Goal: Information Seeking & Learning: Learn about a topic

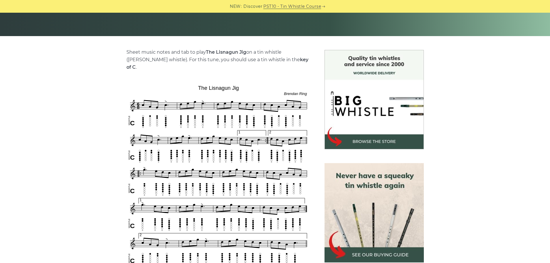
scroll to position [173, 0]
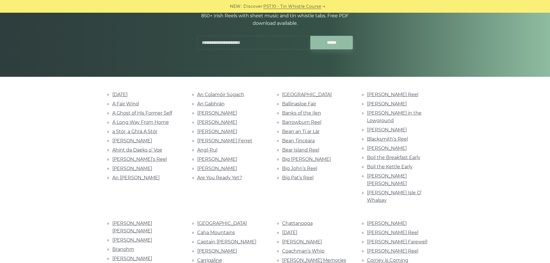
scroll to position [1097, 0]
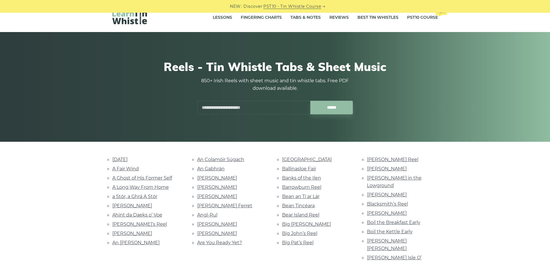
scroll to position [0, 0]
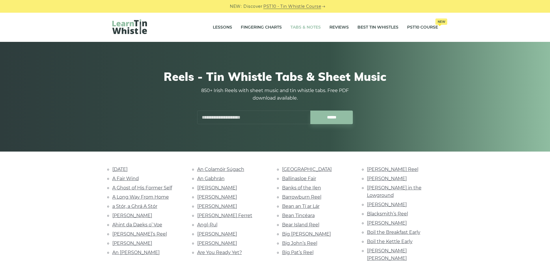
click at [304, 27] on link "Tabs & Notes" at bounding box center [306, 27] width 30 height 14
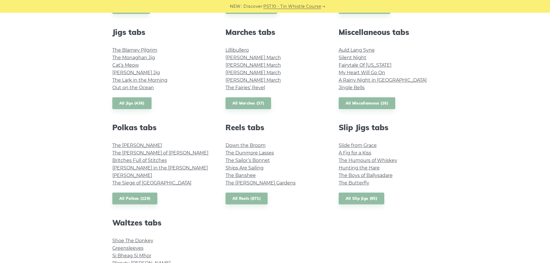
scroll to position [318, 0]
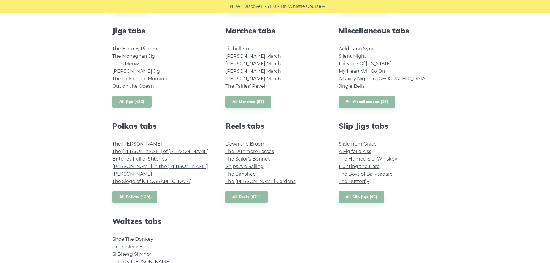
click at [137, 102] on link "All Jigs (436)" at bounding box center [131, 102] width 39 height 12
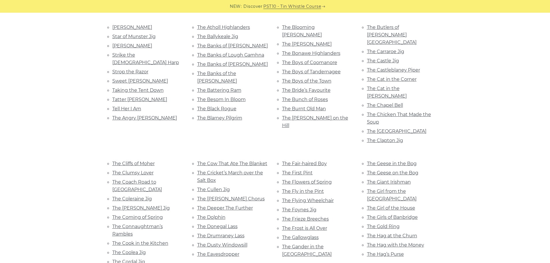
scroll to position [751, 0]
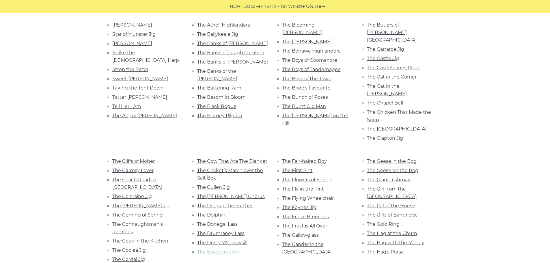
click at [227, 249] on link "The Eavesdropper" at bounding box center [218, 251] width 42 height 5
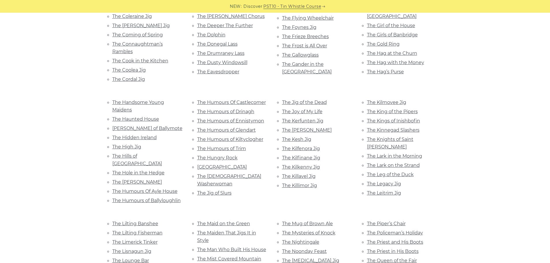
scroll to position [953, 0]
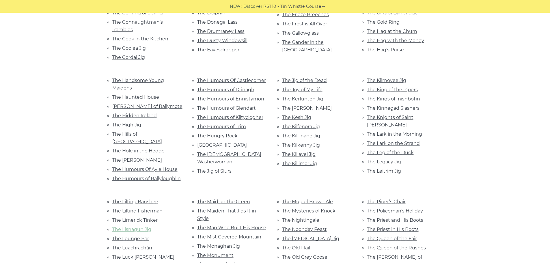
click at [134, 227] on link "The Lisnagun Jig" at bounding box center [131, 229] width 39 height 5
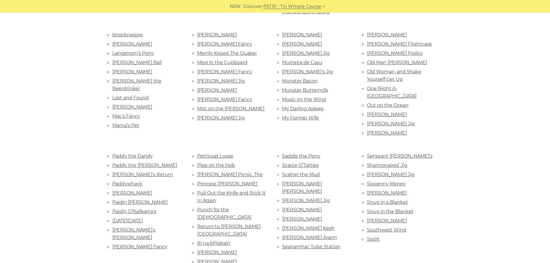
scroll to position [520, 0]
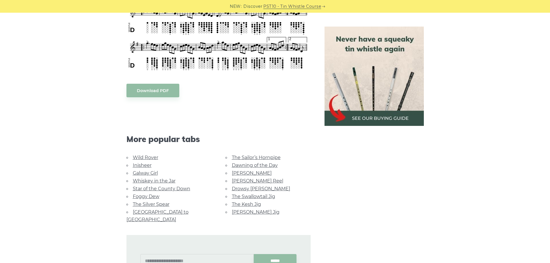
scroll to position [491, 0]
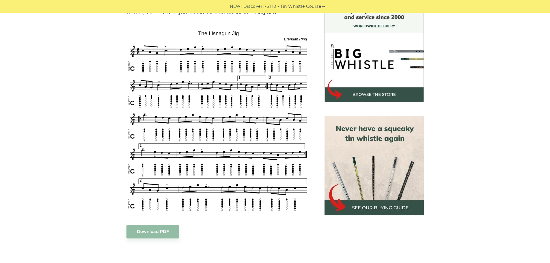
scroll to position [173, 0]
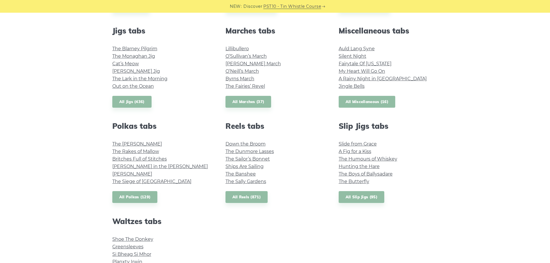
click at [389, 105] on link "All Miscellaneous (16)" at bounding box center [367, 102] width 57 height 12
click at [5, 91] on div "Popular tin whistle songs & tunes Wild Rover Inisheer Galway Girl Whiskey in th…" at bounding box center [275, 80] width 550 height 464
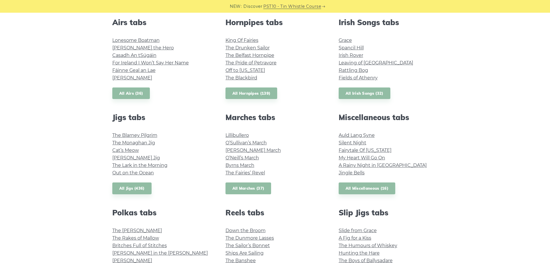
click at [239, 190] on link "All Marches (37)" at bounding box center [249, 189] width 46 height 12
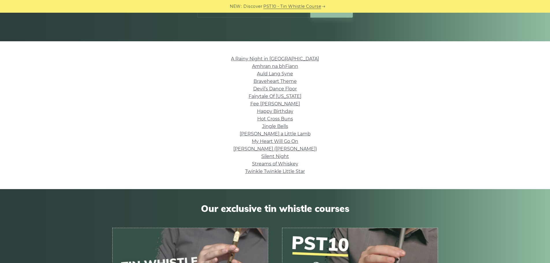
scroll to position [58, 0]
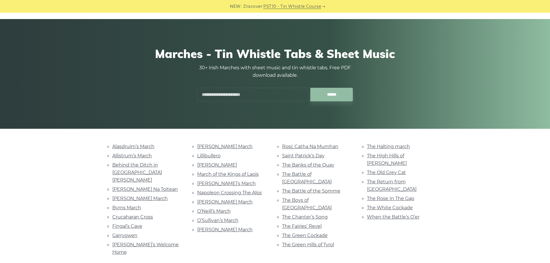
scroll to position [58, 0]
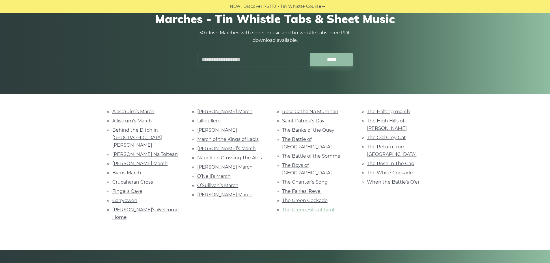
click at [293, 207] on link "The Green Hills of Tyrol" at bounding box center [308, 209] width 52 height 5
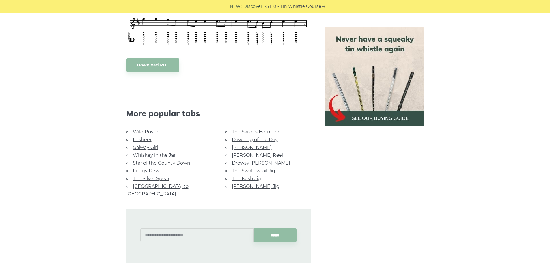
scroll to position [289, 0]
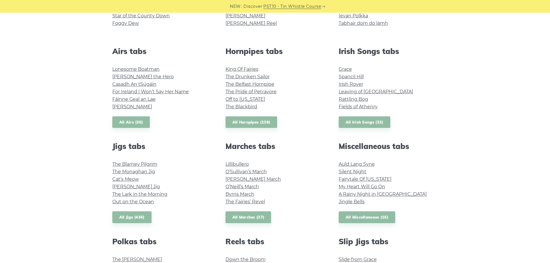
scroll to position [144, 0]
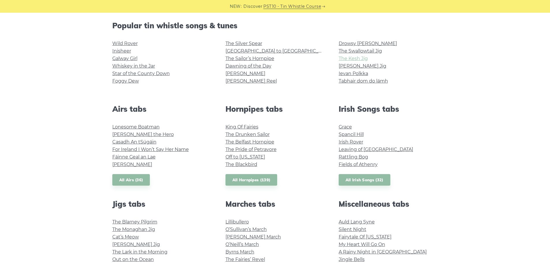
click at [361, 58] on link "The Kesh Jig" at bounding box center [353, 58] width 29 height 5
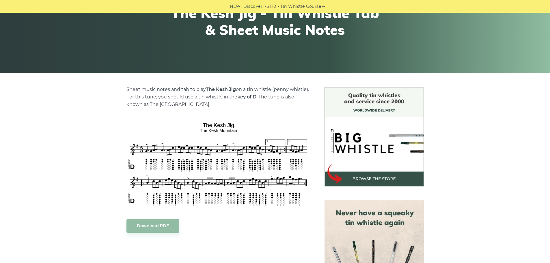
scroll to position [87, 0]
